Goal: Information Seeking & Learning: Learn about a topic

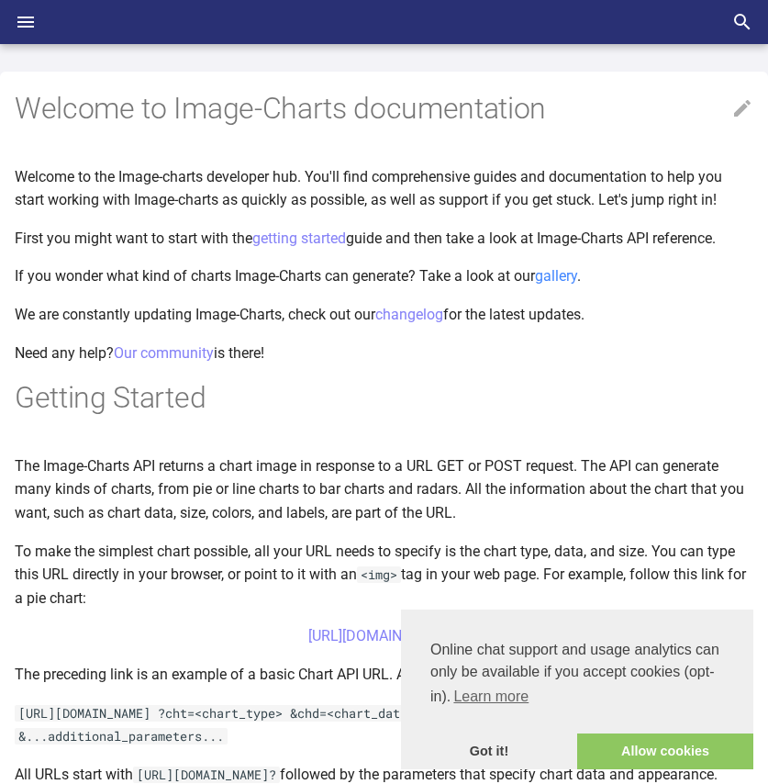
click at [560, 275] on span "gallery" at bounding box center [556, 275] width 42 height 17
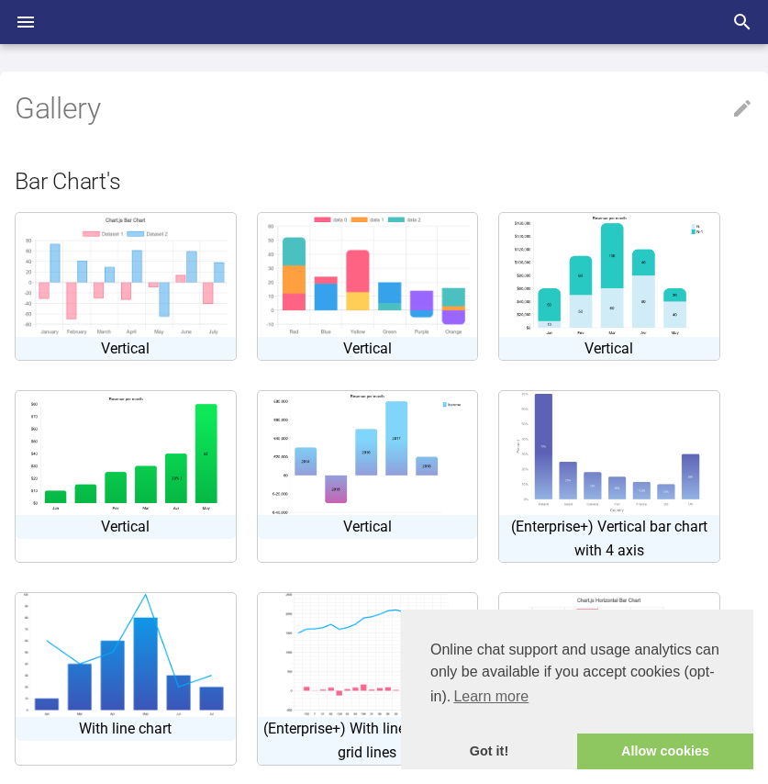
click at [609, 476] on img at bounding box center [609, 453] width 193 height 124
